Goal: Transaction & Acquisition: Purchase product/service

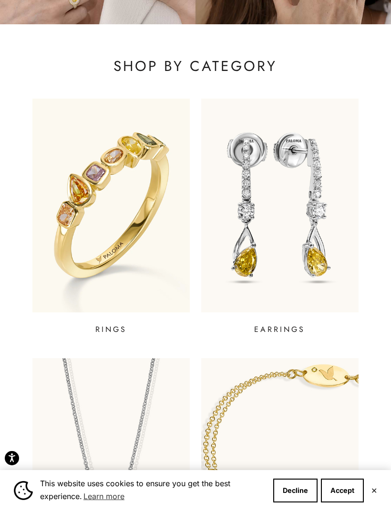
scroll to position [190, 0]
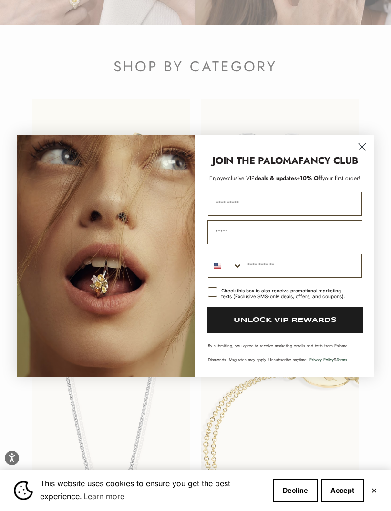
click at [362, 154] on circle "Close dialog" at bounding box center [362, 147] width 16 height 16
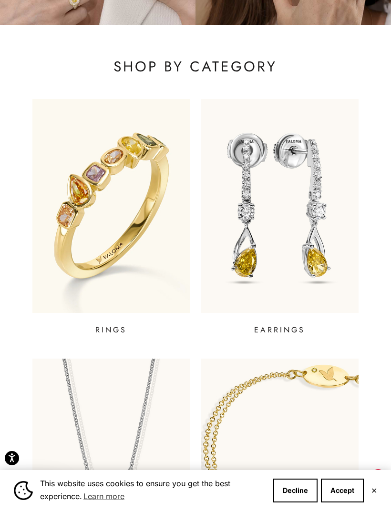
click at [307, 262] on img at bounding box center [279, 206] width 157 height 214
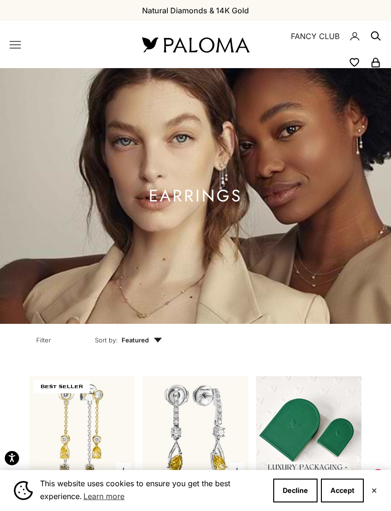
click at [18, 46] on icon "Primary navigation" at bounding box center [15, 44] width 11 height 11
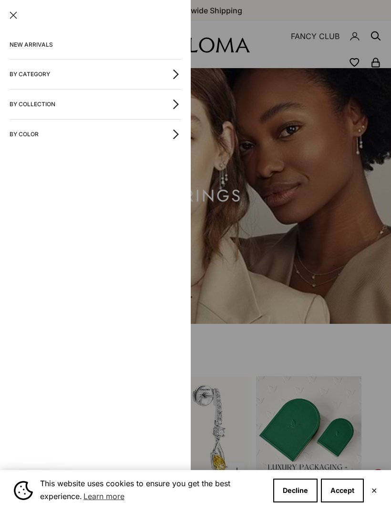
click at [169, 81] on button "By Category" at bounding box center [96, 75] width 172 height 30
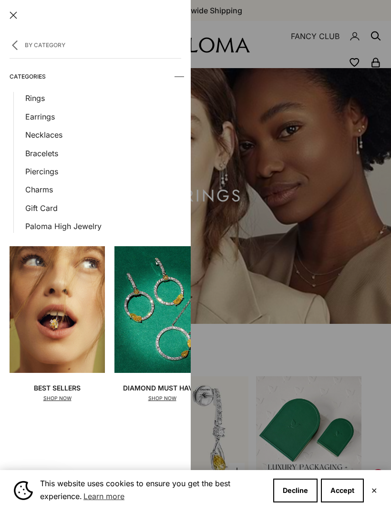
click at [43, 99] on link "Rings" at bounding box center [103, 98] width 156 height 12
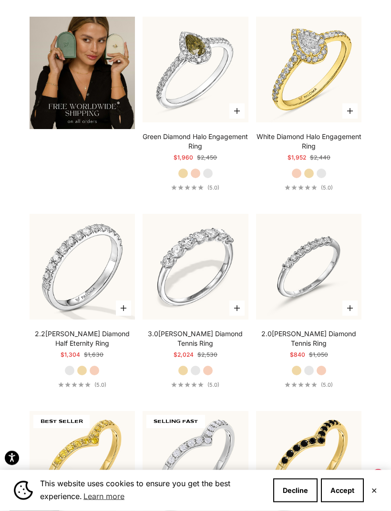
scroll to position [2098, 0]
